Goal: Check status: Check status

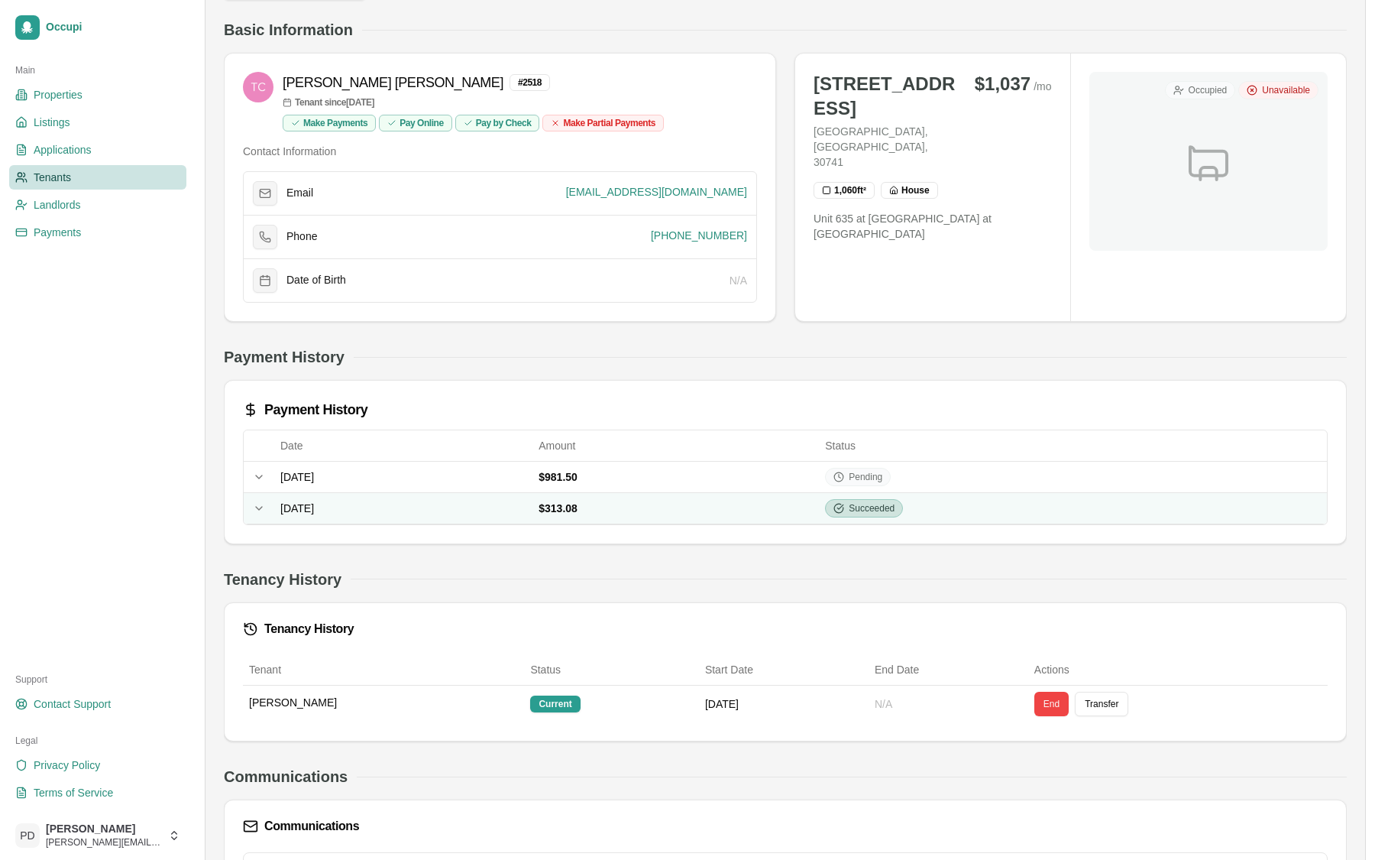
scroll to position [98, 0]
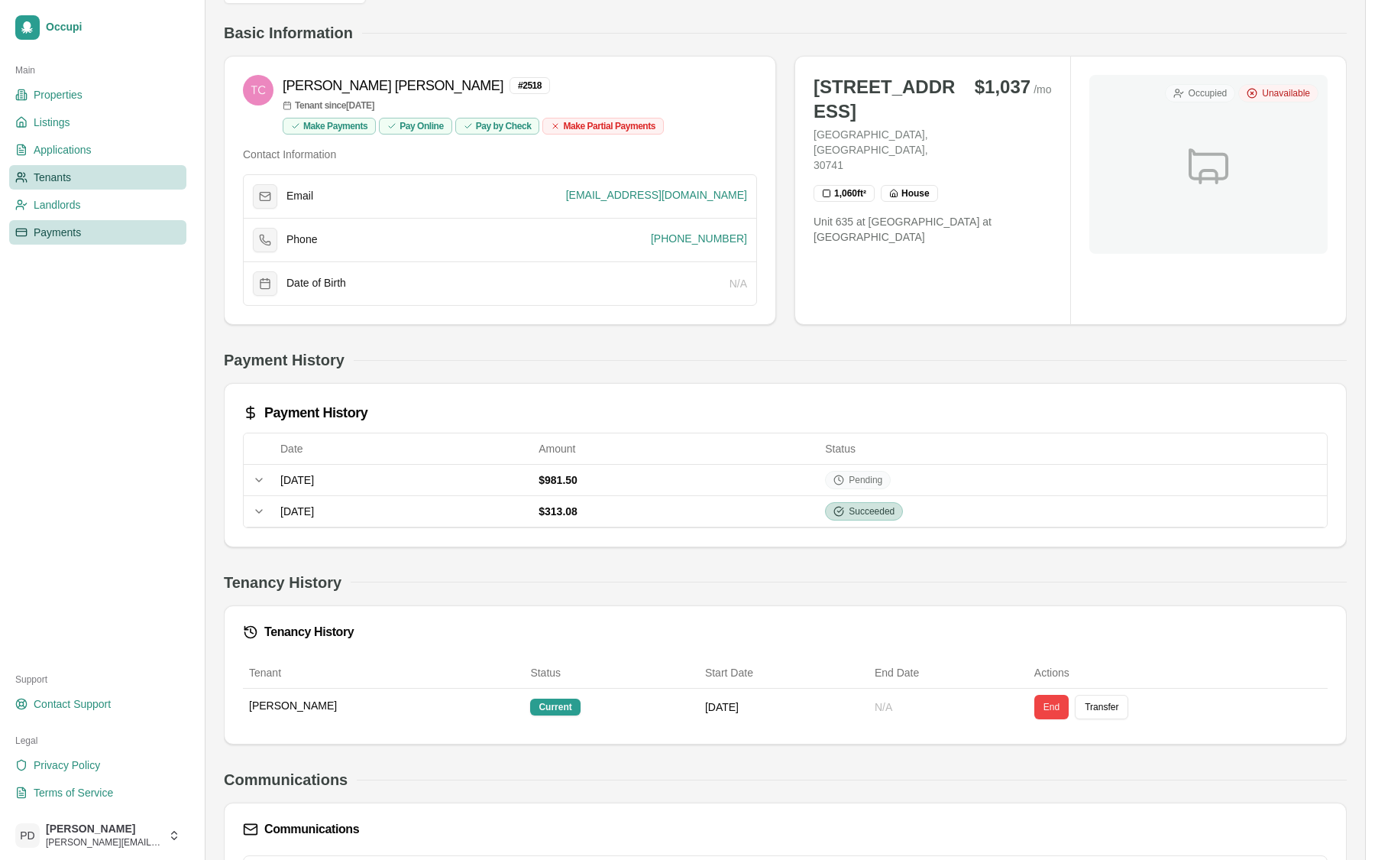
click at [50, 233] on span "Payments" at bounding box center [57, 232] width 47 height 15
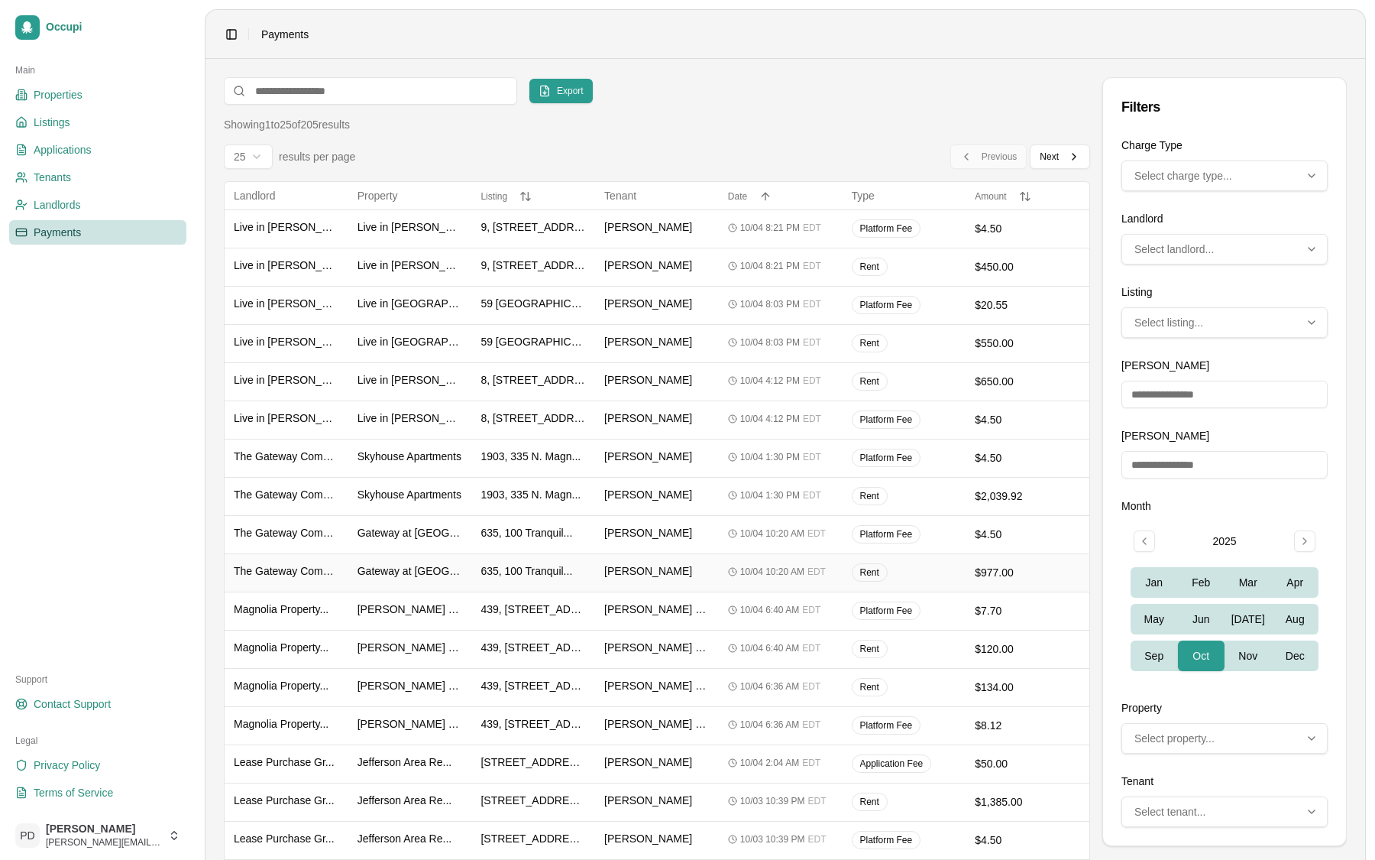
click at [681, 564] on div "[PERSON_NAME]" at bounding box center [656, 572] width 105 height 19
